Goal: Task Accomplishment & Management: Manage account settings

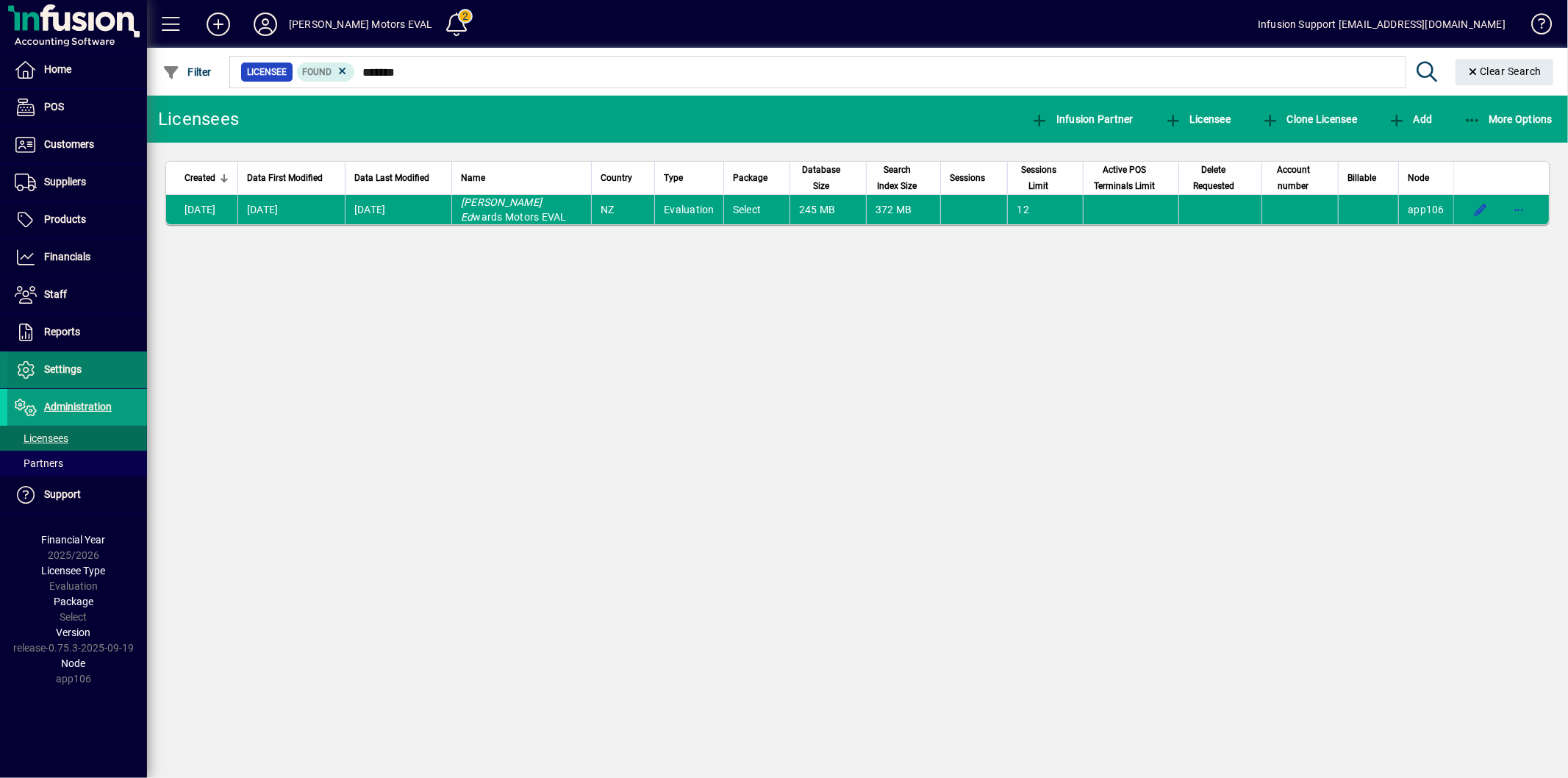
click at [106, 380] on span at bounding box center [77, 369] width 140 height 36
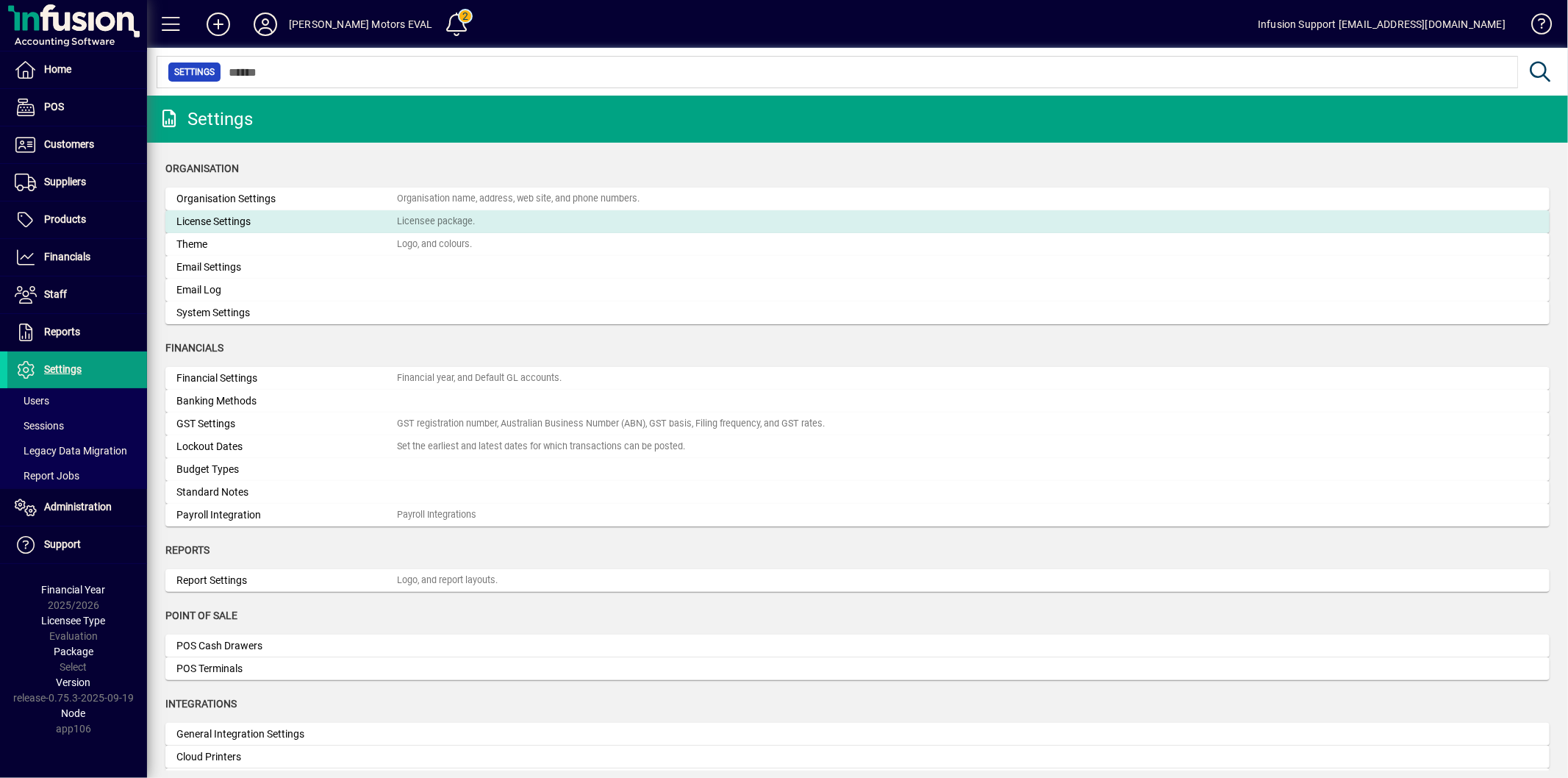
click at [225, 217] on div "License Settings" at bounding box center [286, 222] width 220 height 15
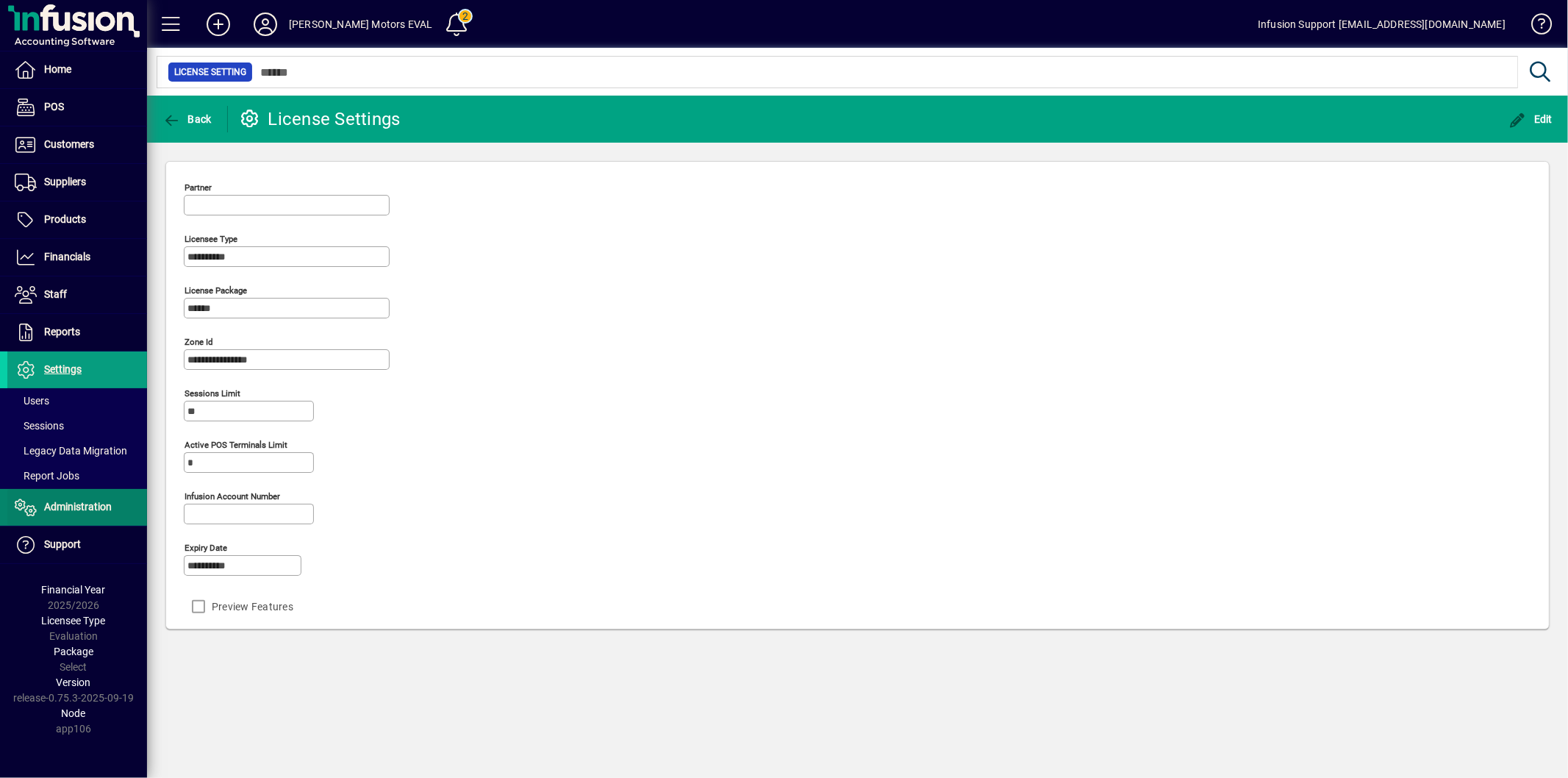
click at [54, 497] on span at bounding box center [77, 507] width 140 height 36
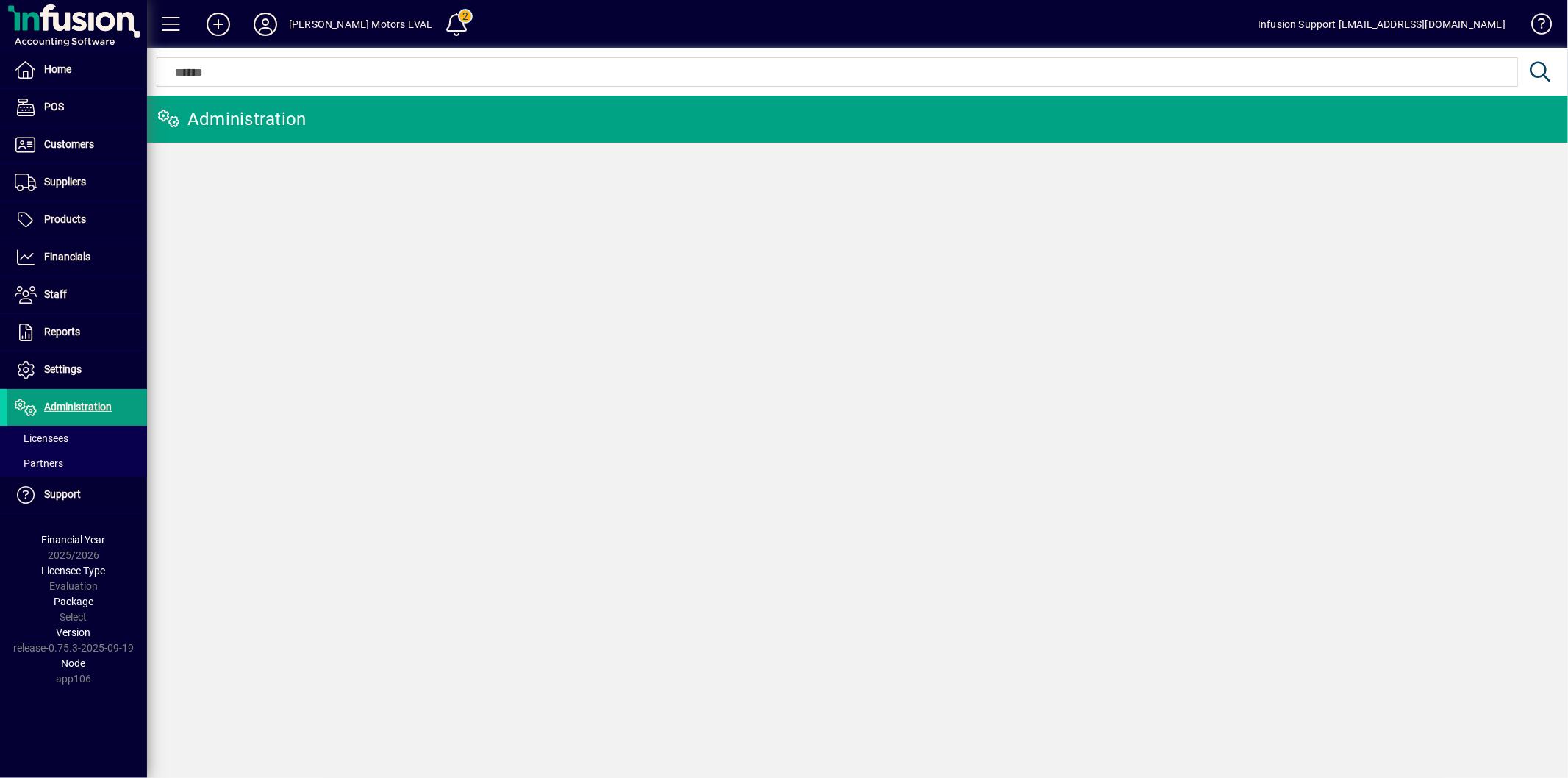
drag, startPoint x: 47, startPoint y: 439, endPoint x: 213, endPoint y: 210, distance: 282.8
click at [47, 438] on span "Licensees" at bounding box center [41, 438] width 54 height 12
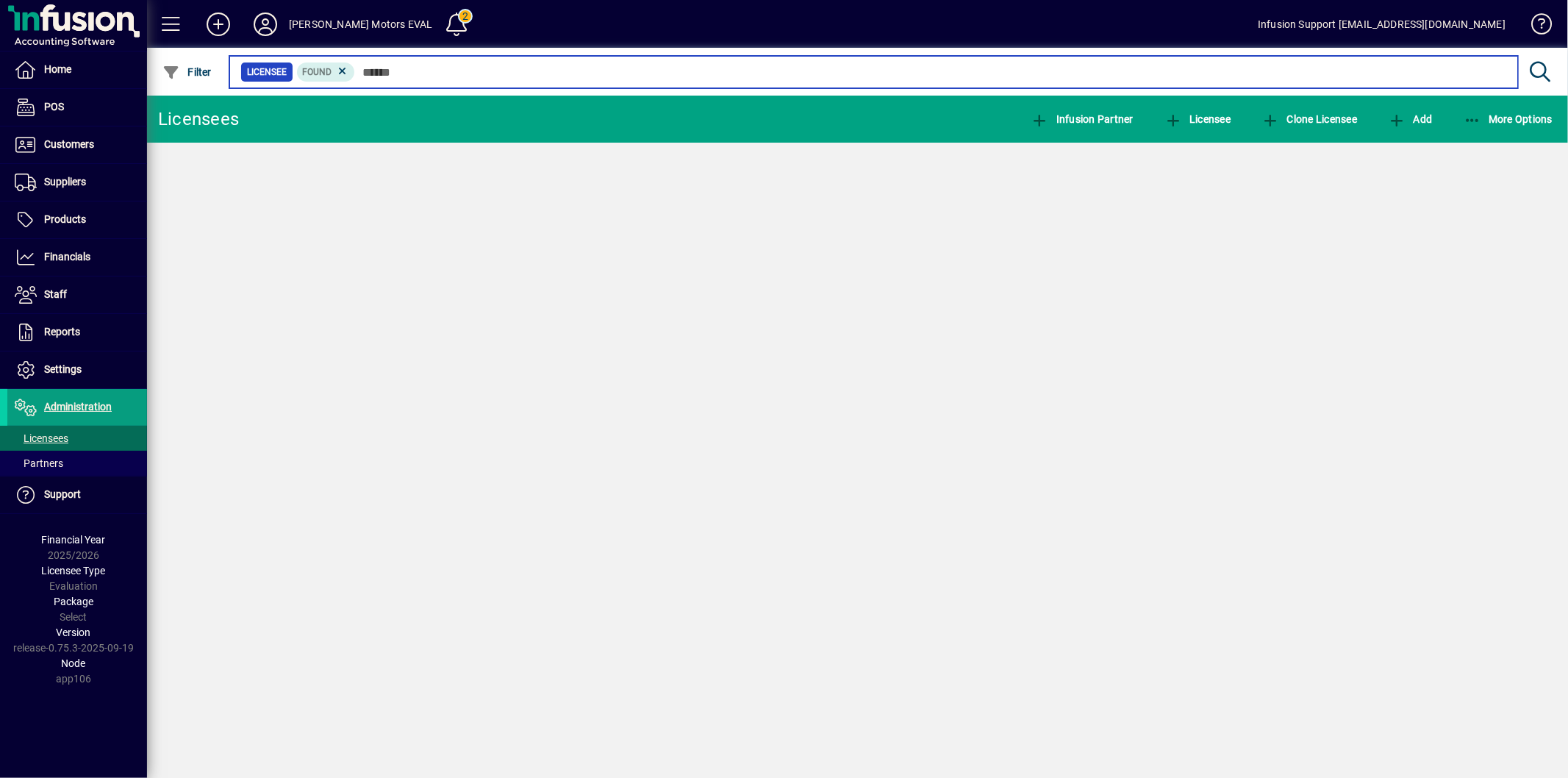
click at [379, 82] on input "text" at bounding box center [930, 72] width 1151 height 20
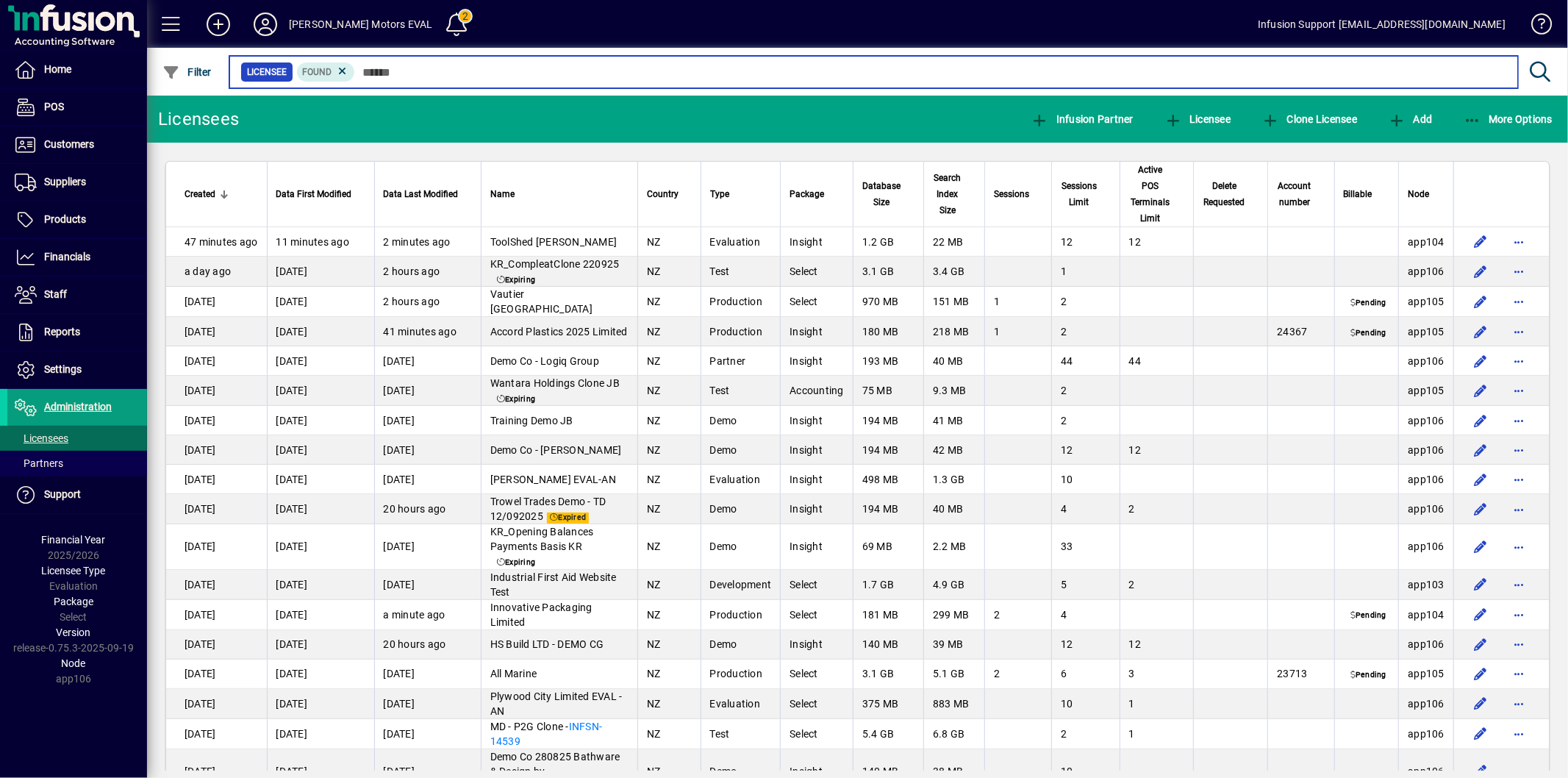
click at [392, 75] on input "text" at bounding box center [930, 72] width 1151 height 20
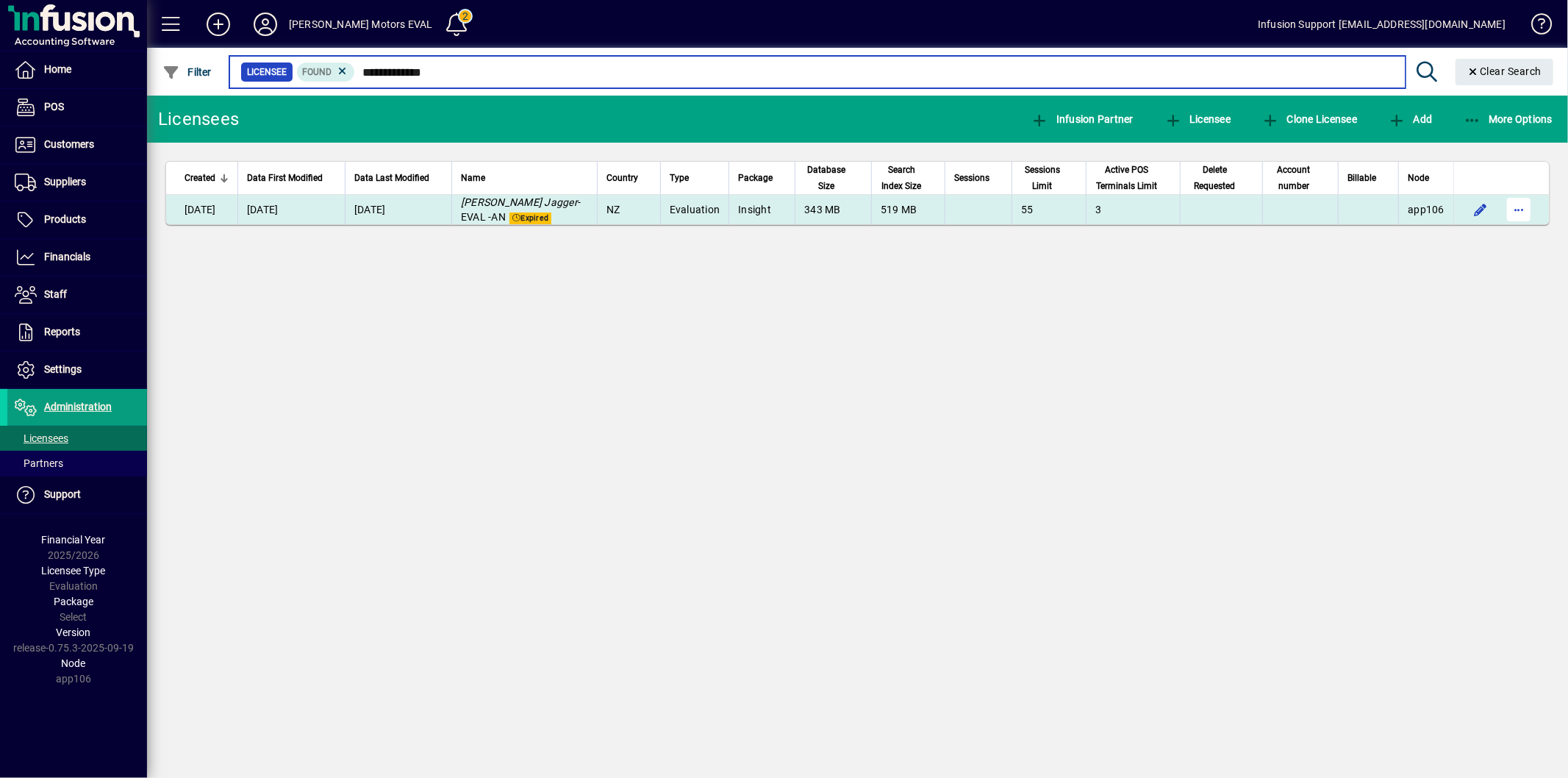
type input "**********"
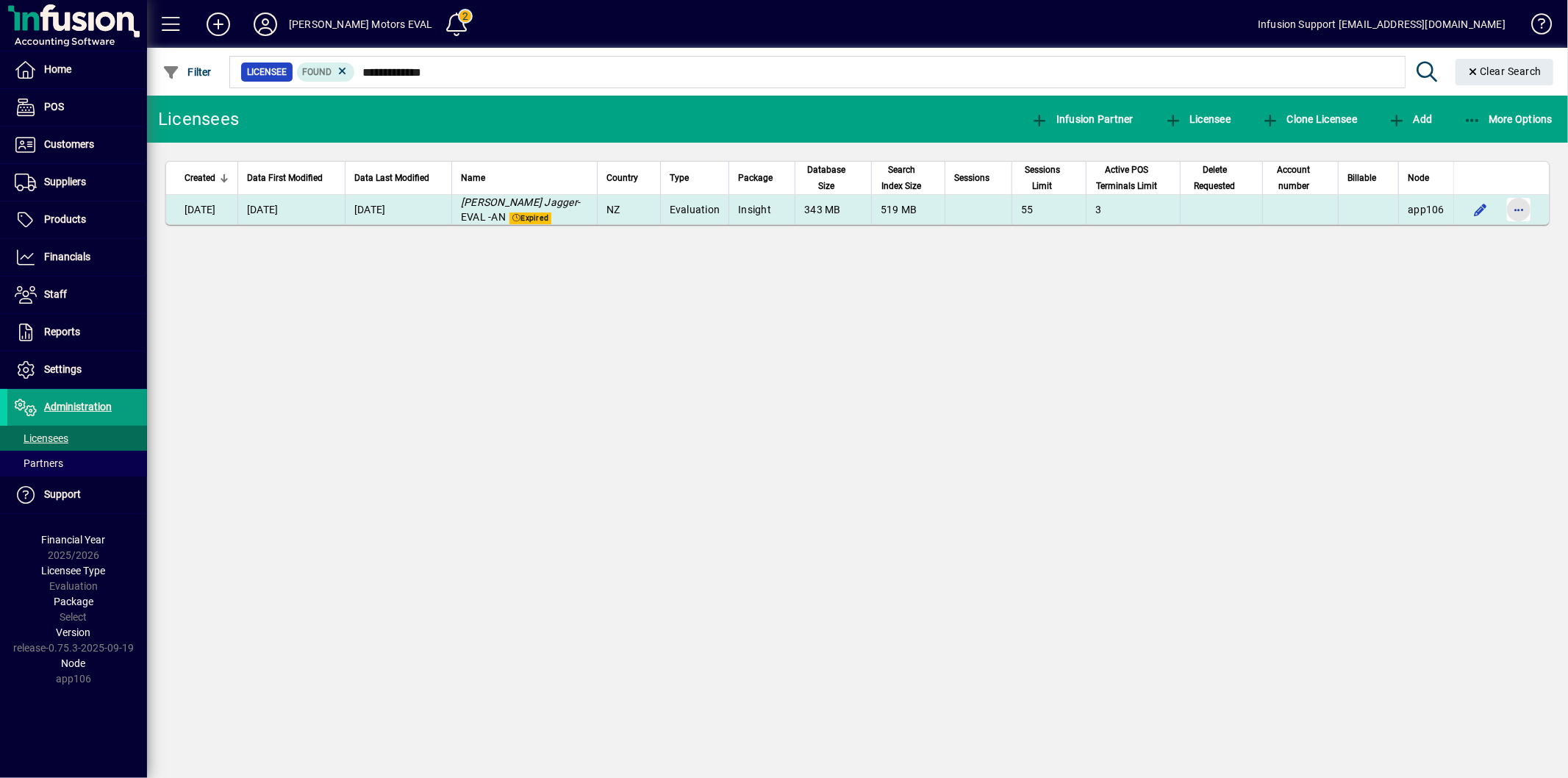
click at [1520, 219] on span "button" at bounding box center [1519, 210] width 36 height 36
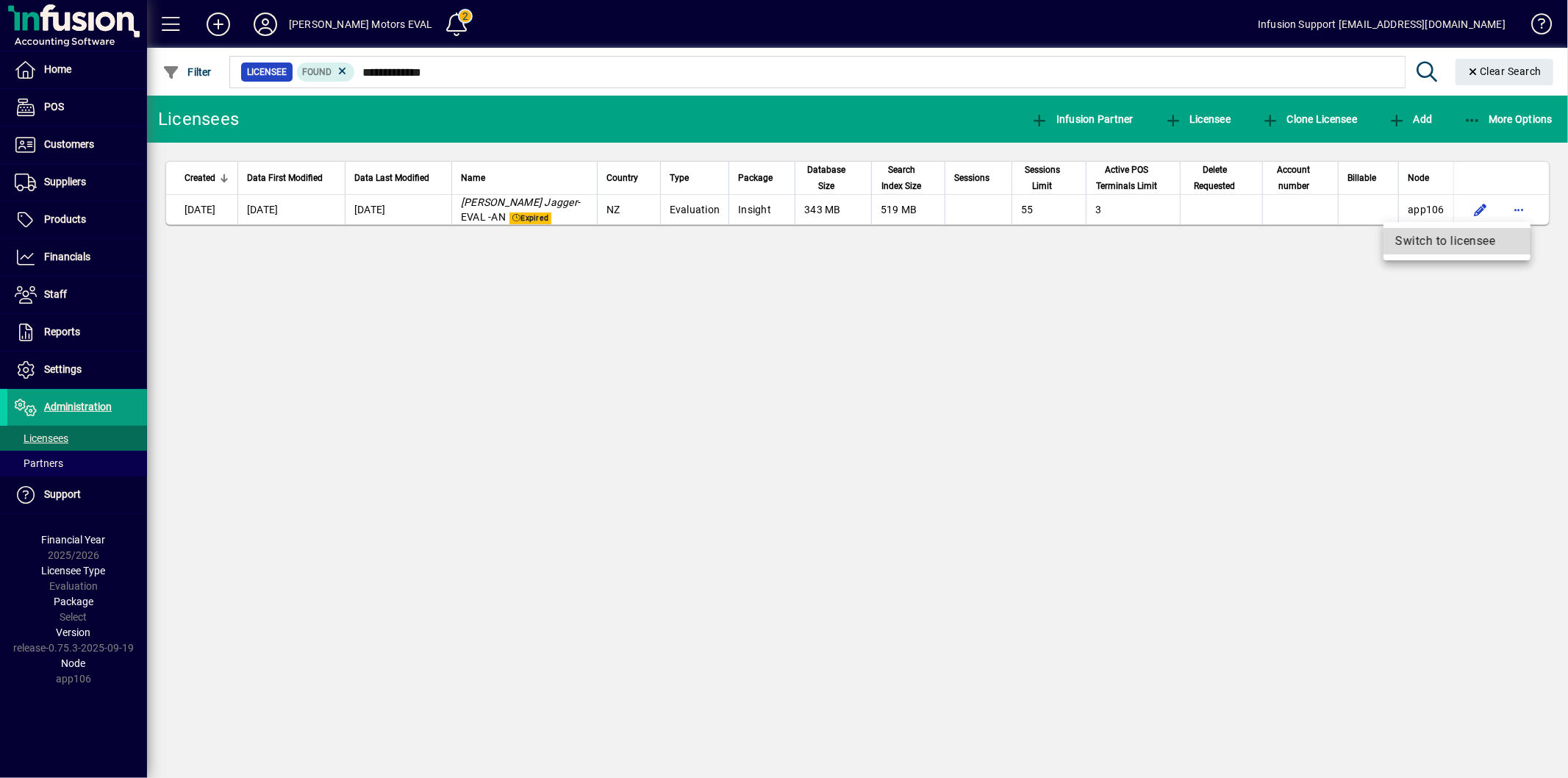
click at [1493, 252] on button "Switch to licensee" at bounding box center [1457, 241] width 147 height 26
